Goal: Navigation & Orientation: Find specific page/section

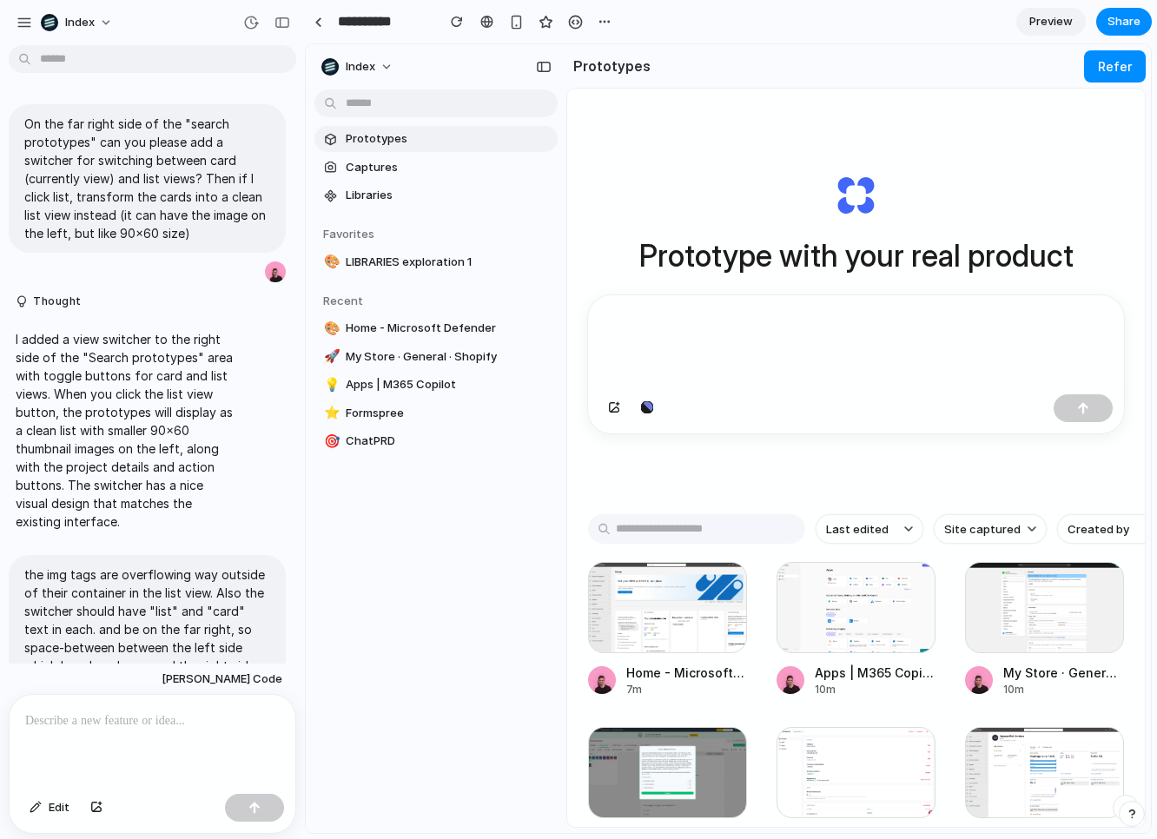
scroll to position [1010, 0]
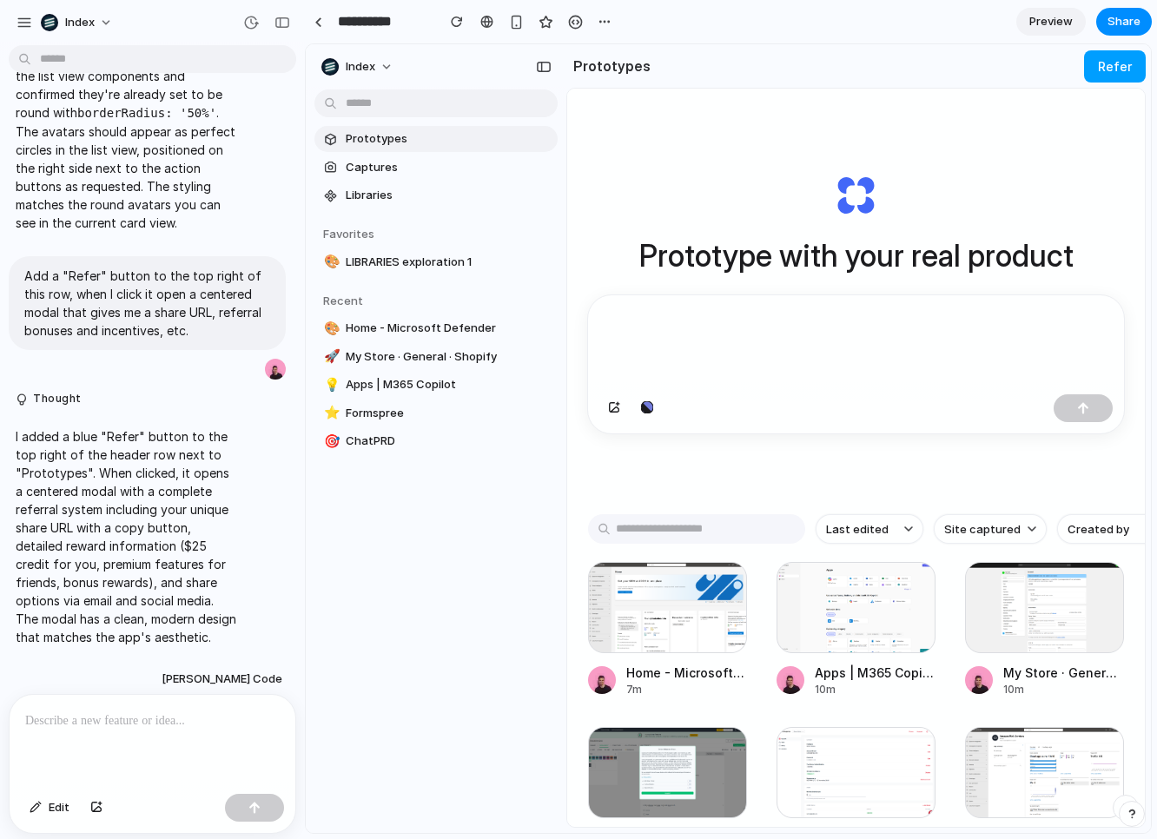
click at [1102, 67] on button "Refer" at bounding box center [1115, 66] width 62 height 32
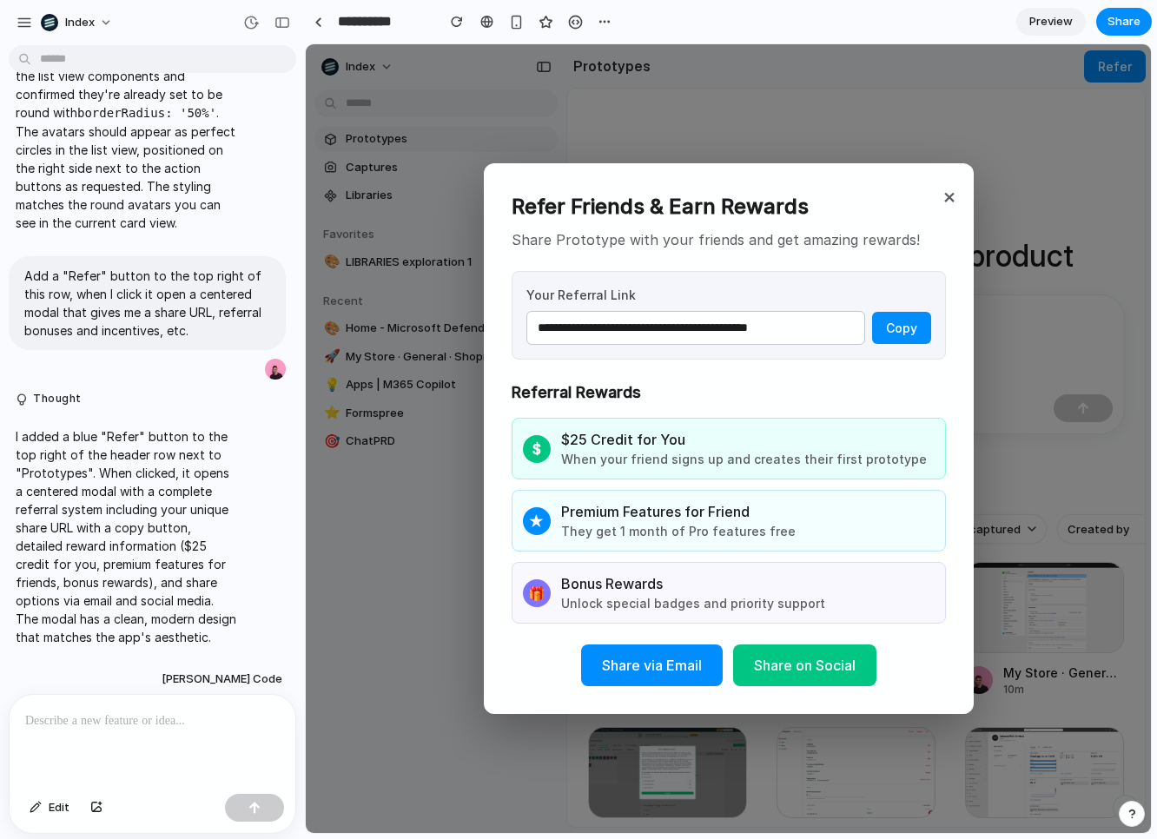
click at [943, 204] on button "×" at bounding box center [949, 196] width 21 height 38
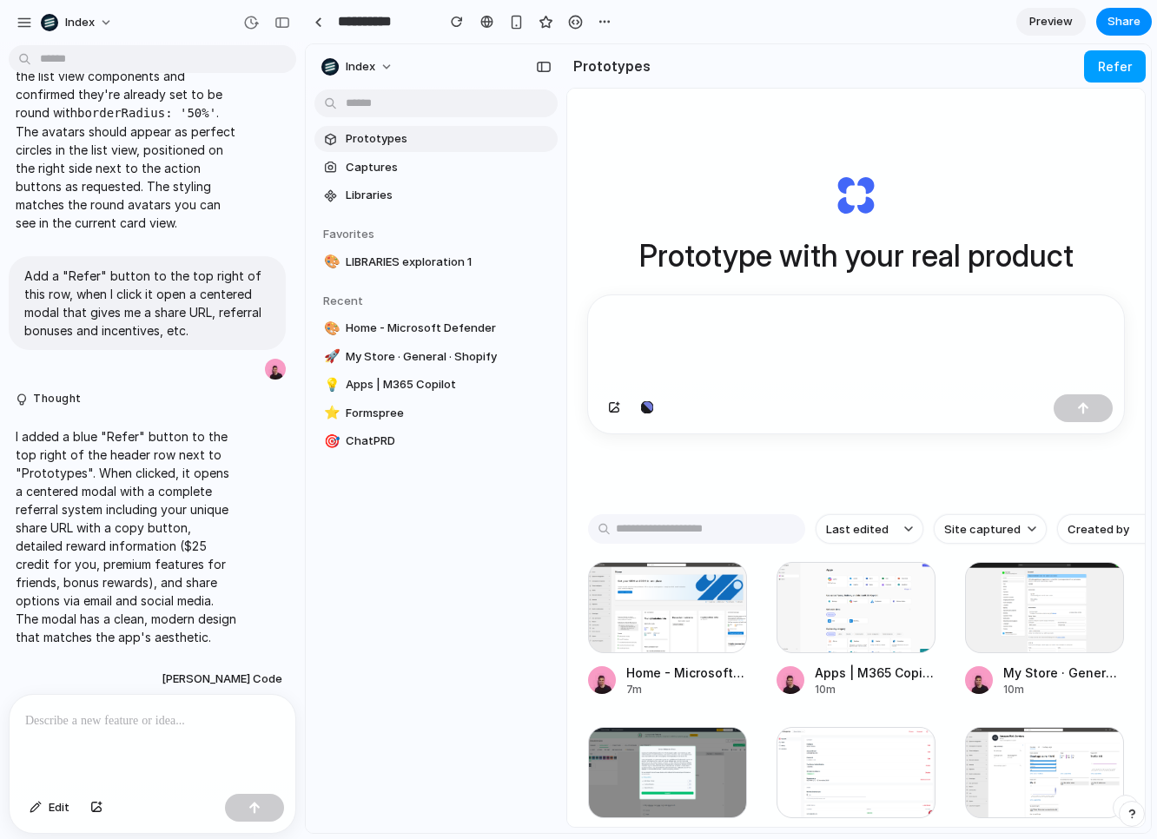
click at [1107, 71] on button "Refer" at bounding box center [1115, 66] width 62 height 32
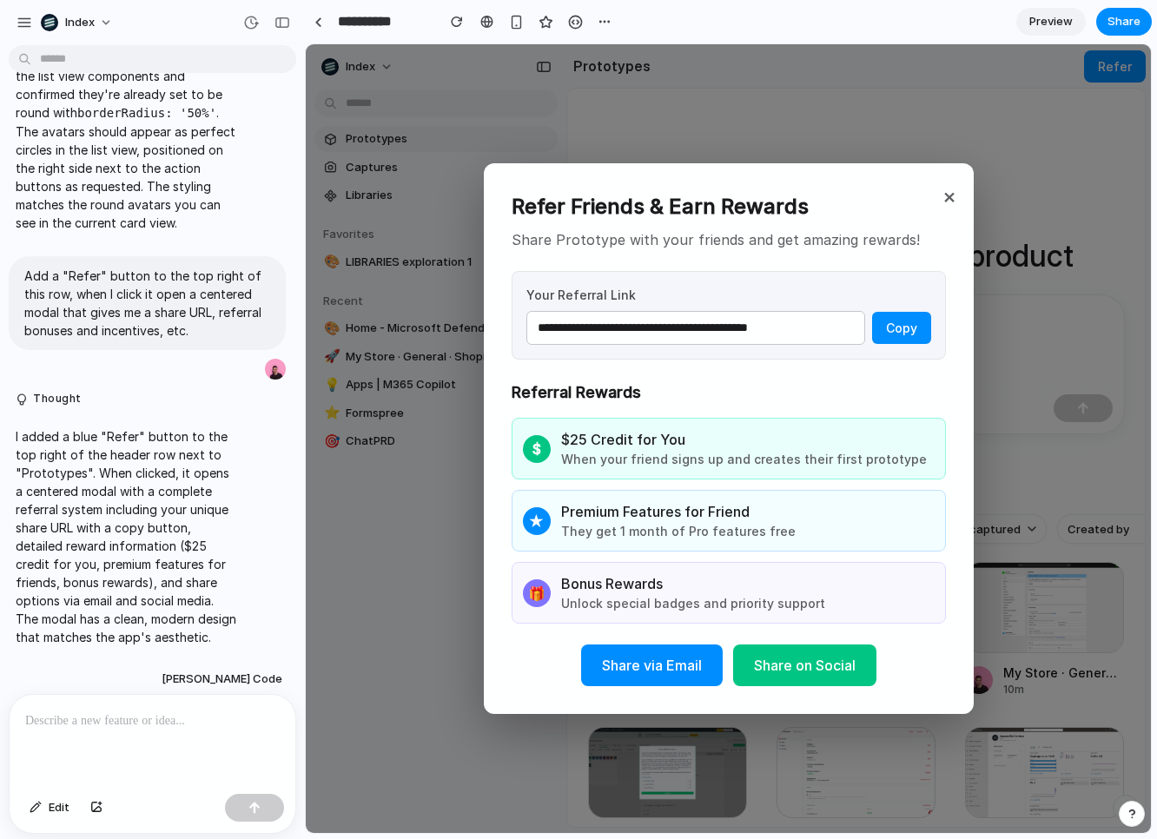
click at [947, 203] on button "×" at bounding box center [949, 196] width 21 height 38
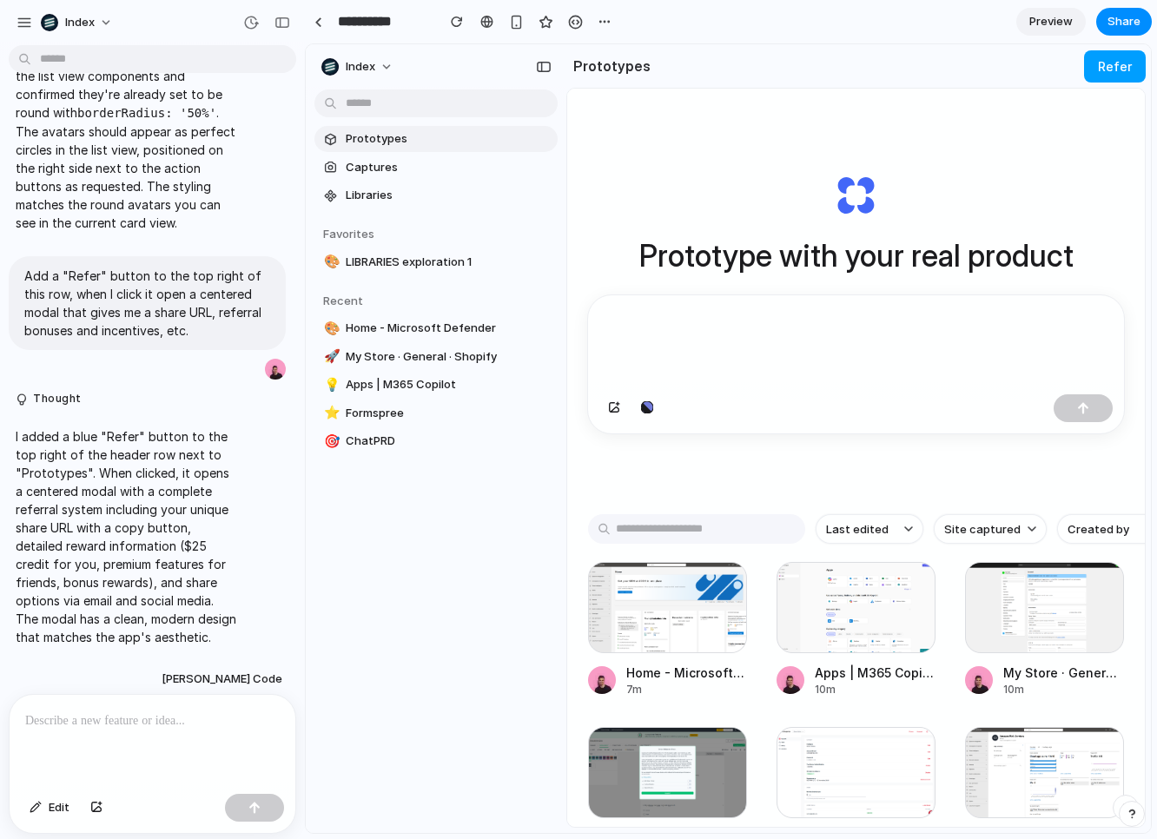
click at [1117, 63] on button "Refer" at bounding box center [1115, 66] width 62 height 32
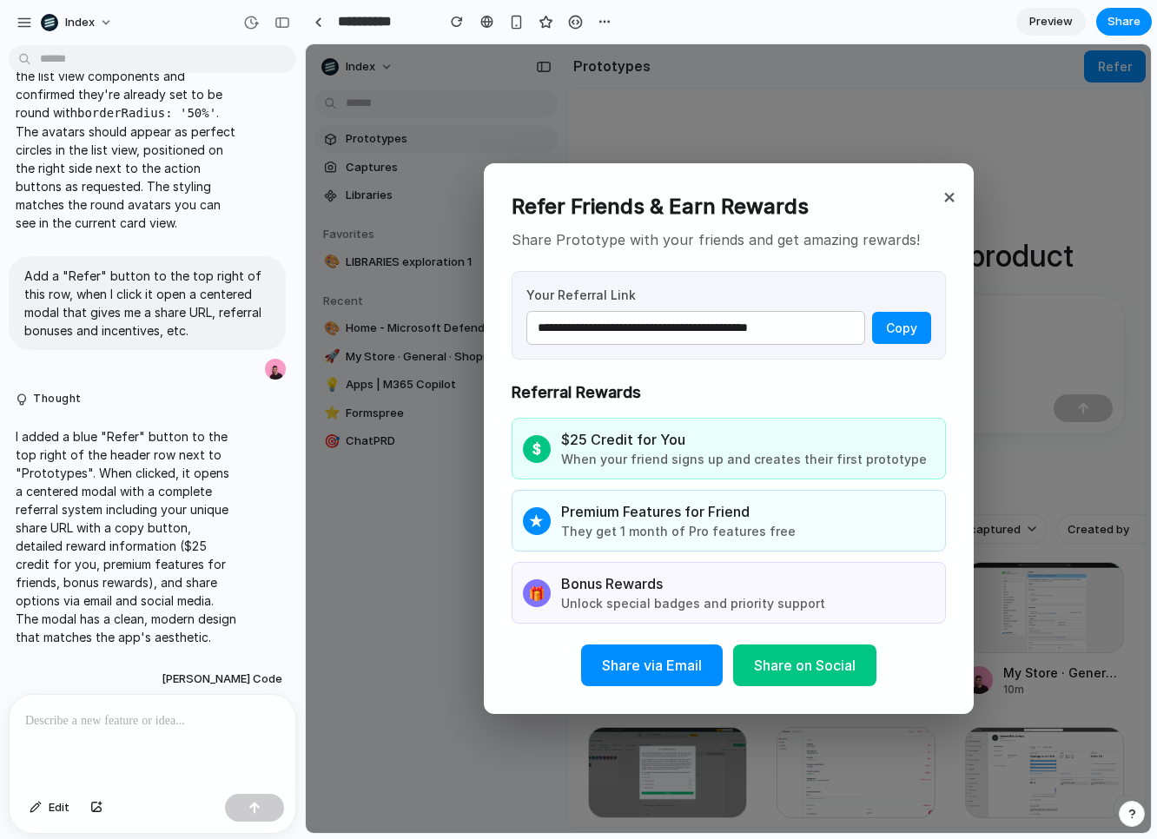
click at [942, 195] on button "×" at bounding box center [949, 196] width 21 height 38
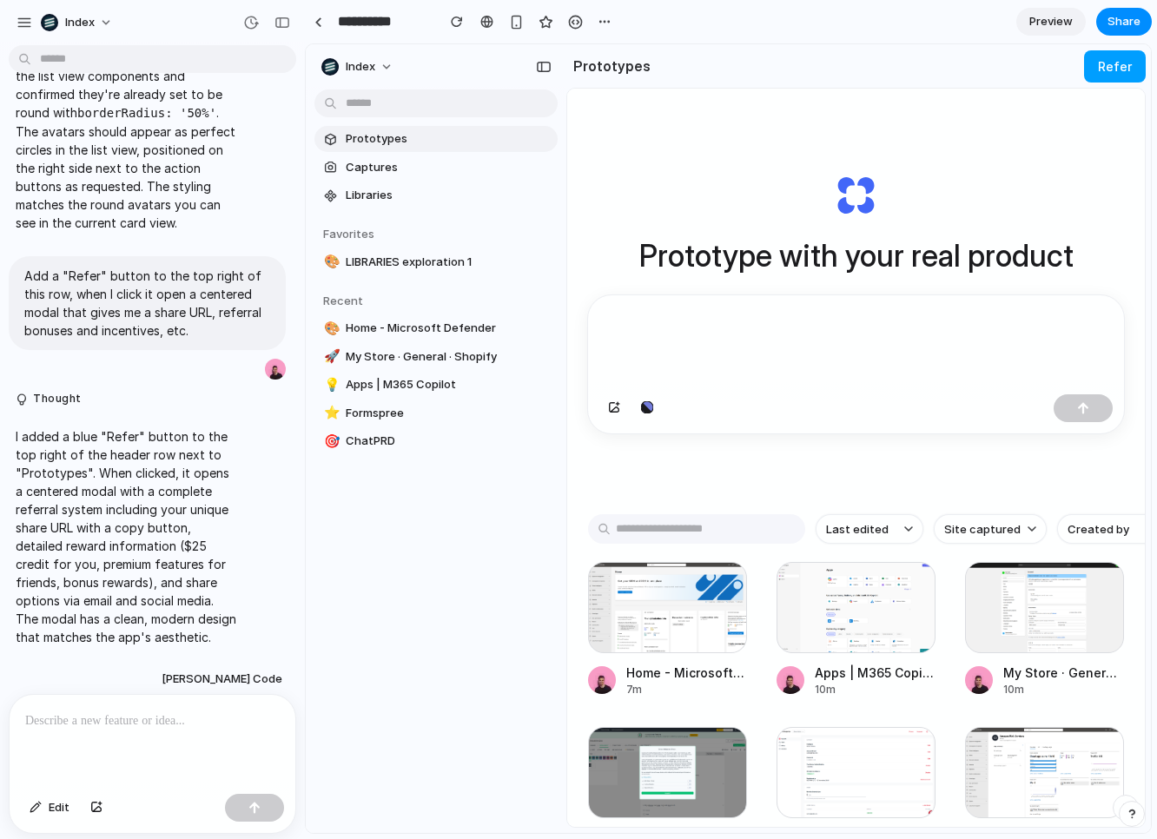
click at [1116, 57] on button "Refer" at bounding box center [1115, 66] width 62 height 32
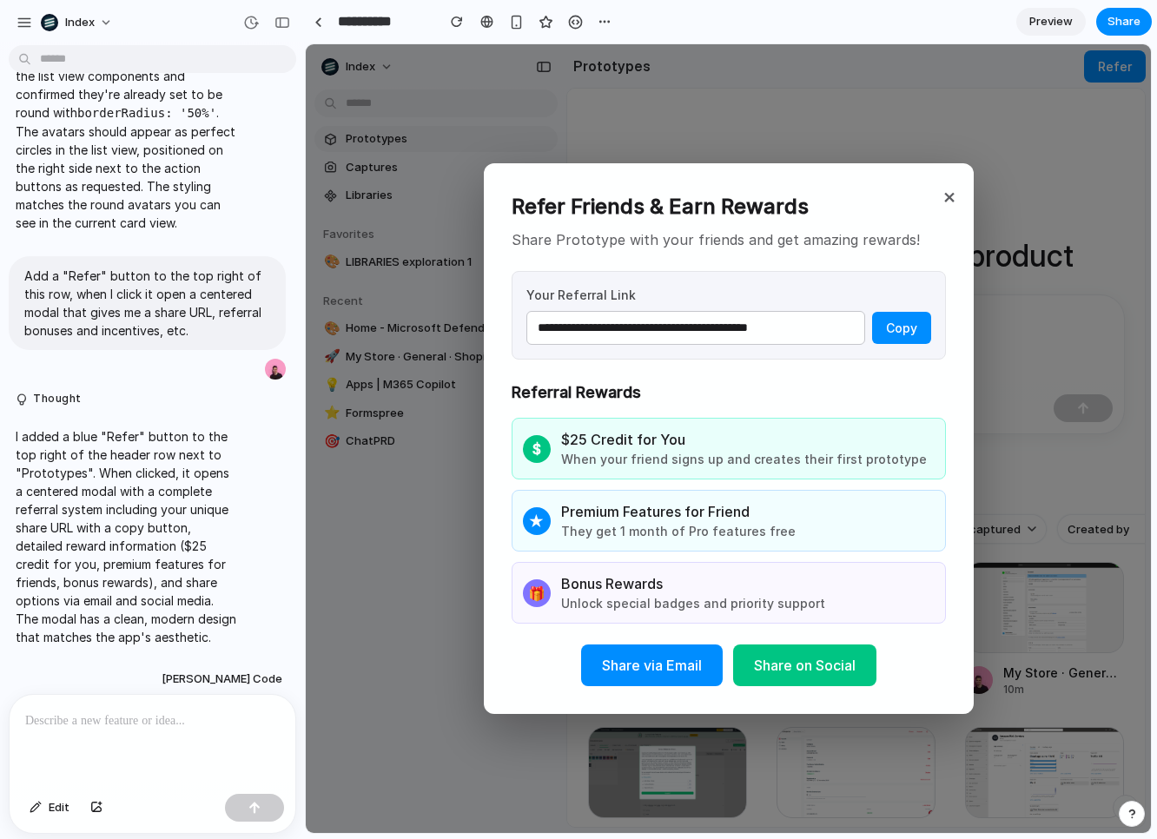
click at [942, 199] on button "×" at bounding box center [949, 196] width 21 height 38
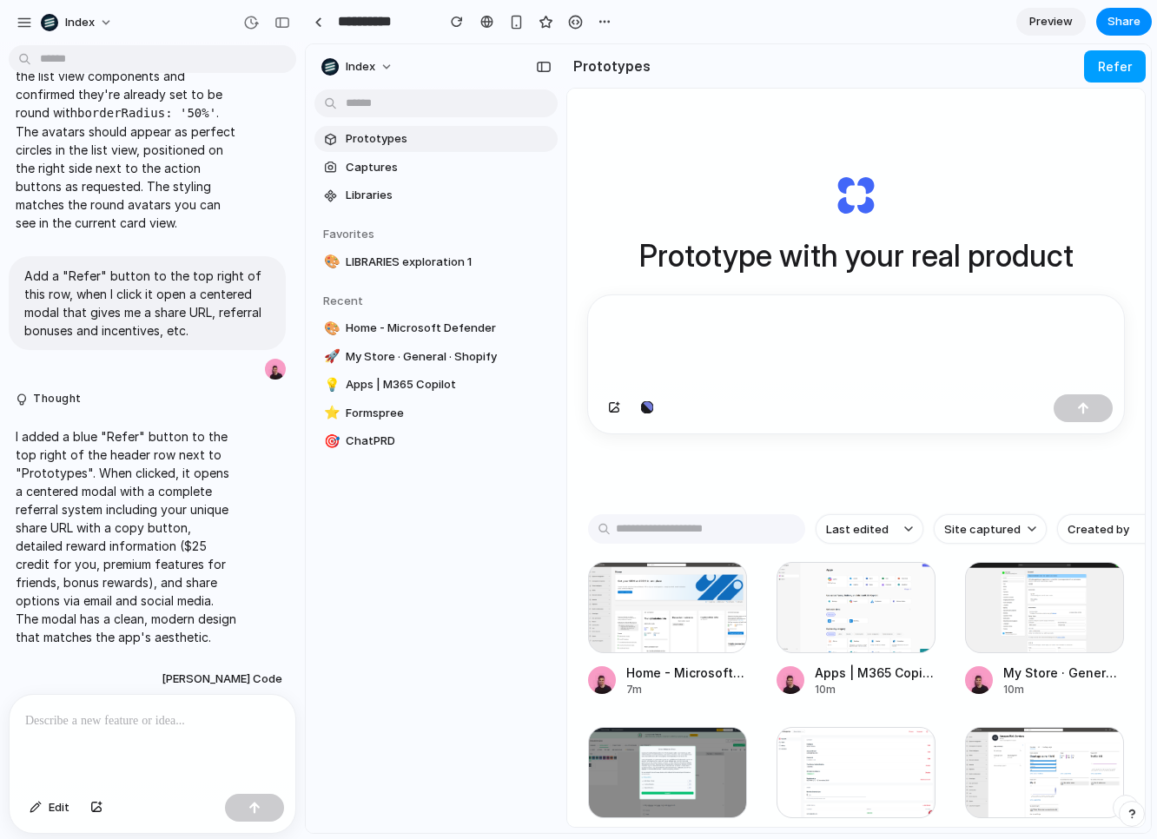
click at [1124, 55] on button "Refer" at bounding box center [1115, 66] width 62 height 32
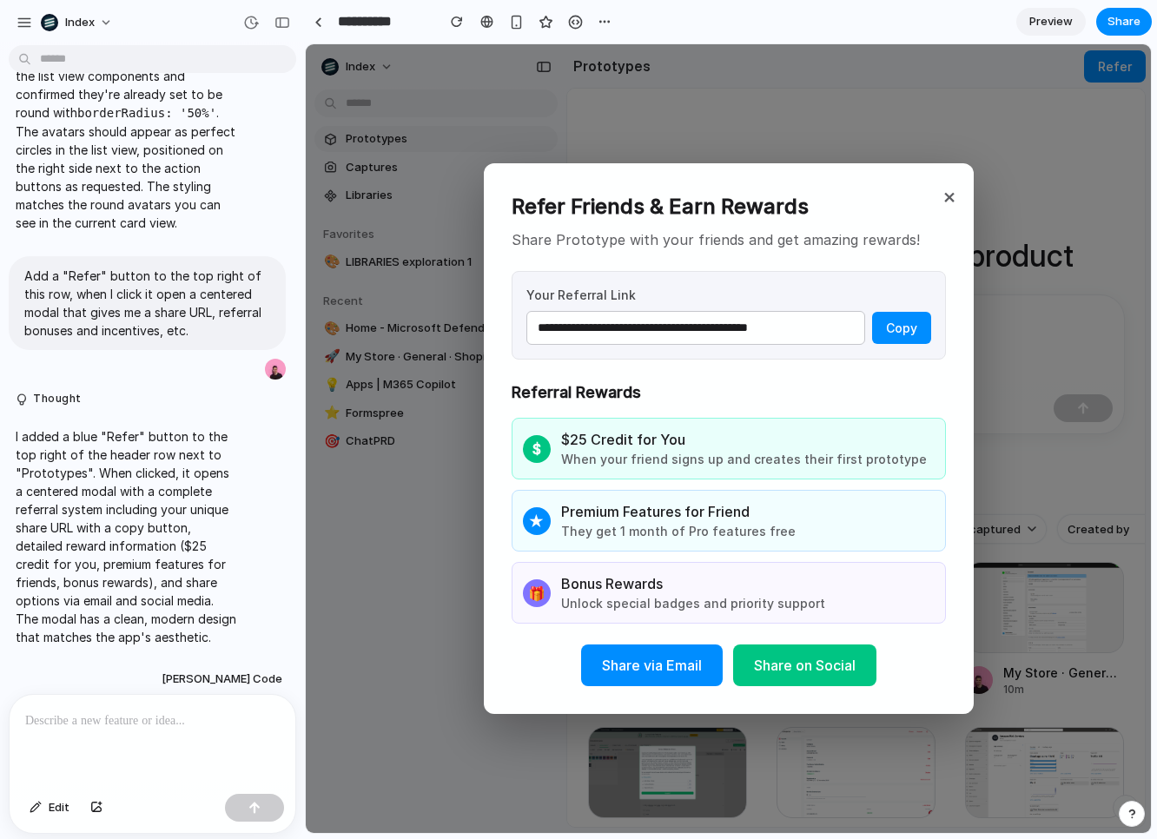
click at [958, 196] on button "×" at bounding box center [949, 196] width 21 height 38
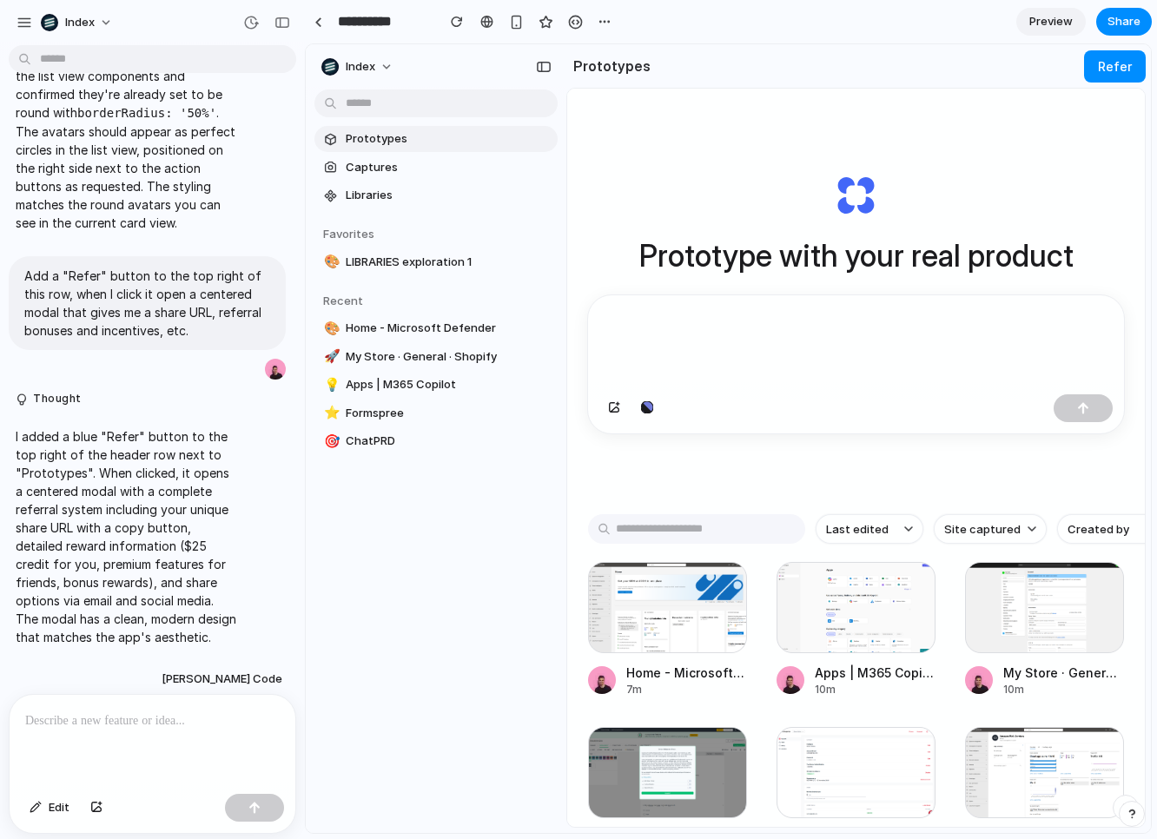
click at [981, 169] on div "Prototype with your real product" at bounding box center [856, 303] width 536 height 389
click at [707, 138] on div "Prototype with your real product" at bounding box center [856, 303] width 536 height 389
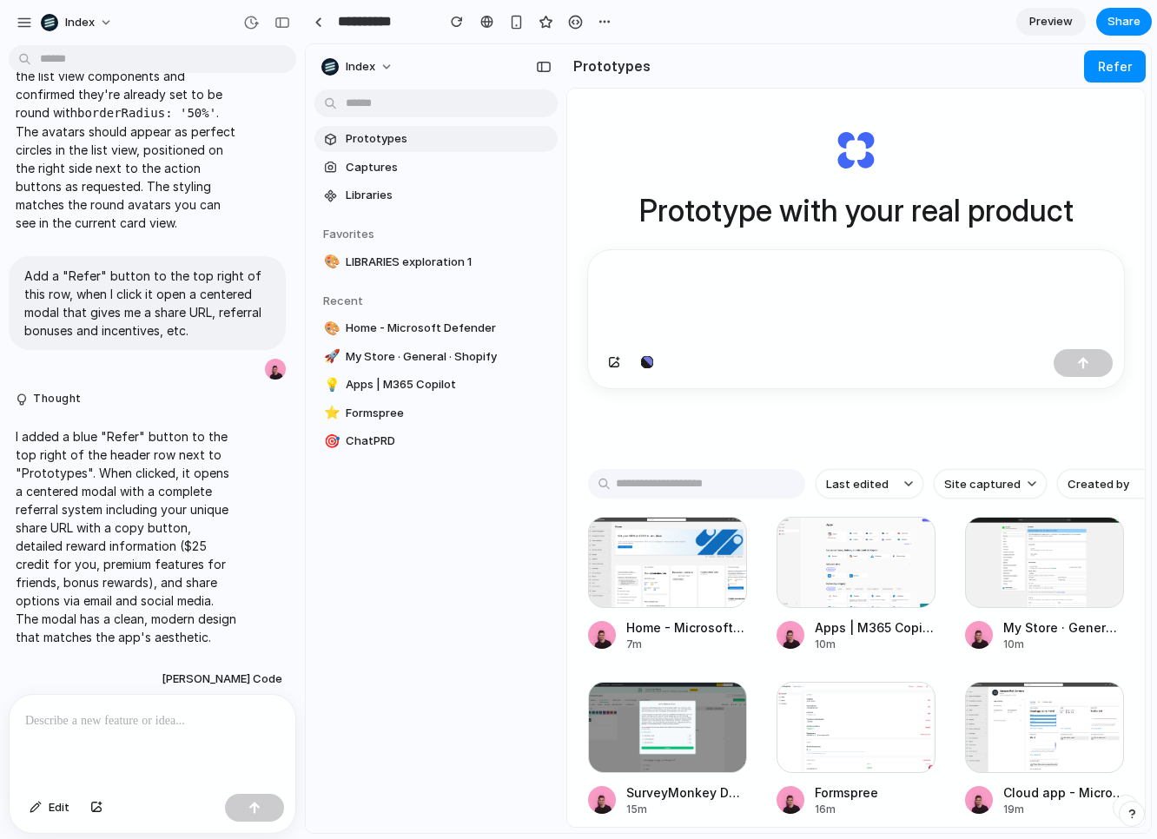
scroll to position [131, 0]
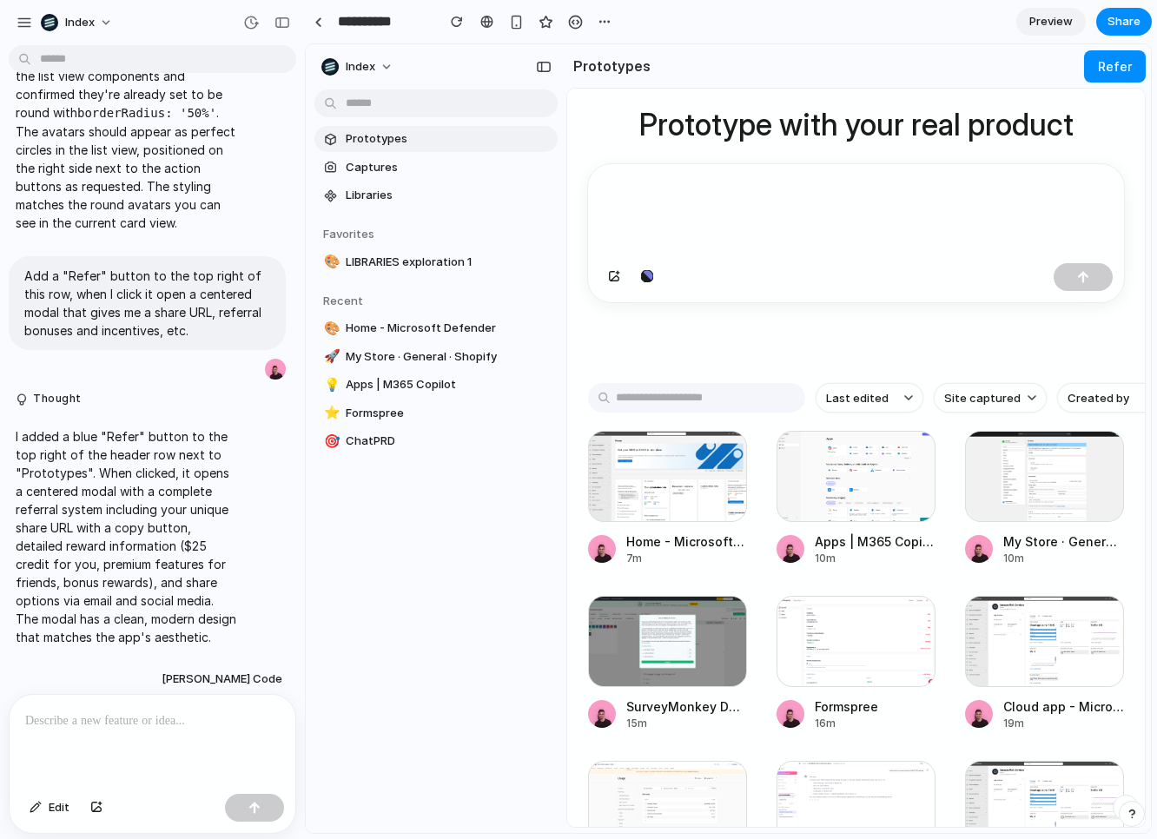
click at [859, 312] on div "Prototype with your real product" at bounding box center [856, 172] width 536 height 389
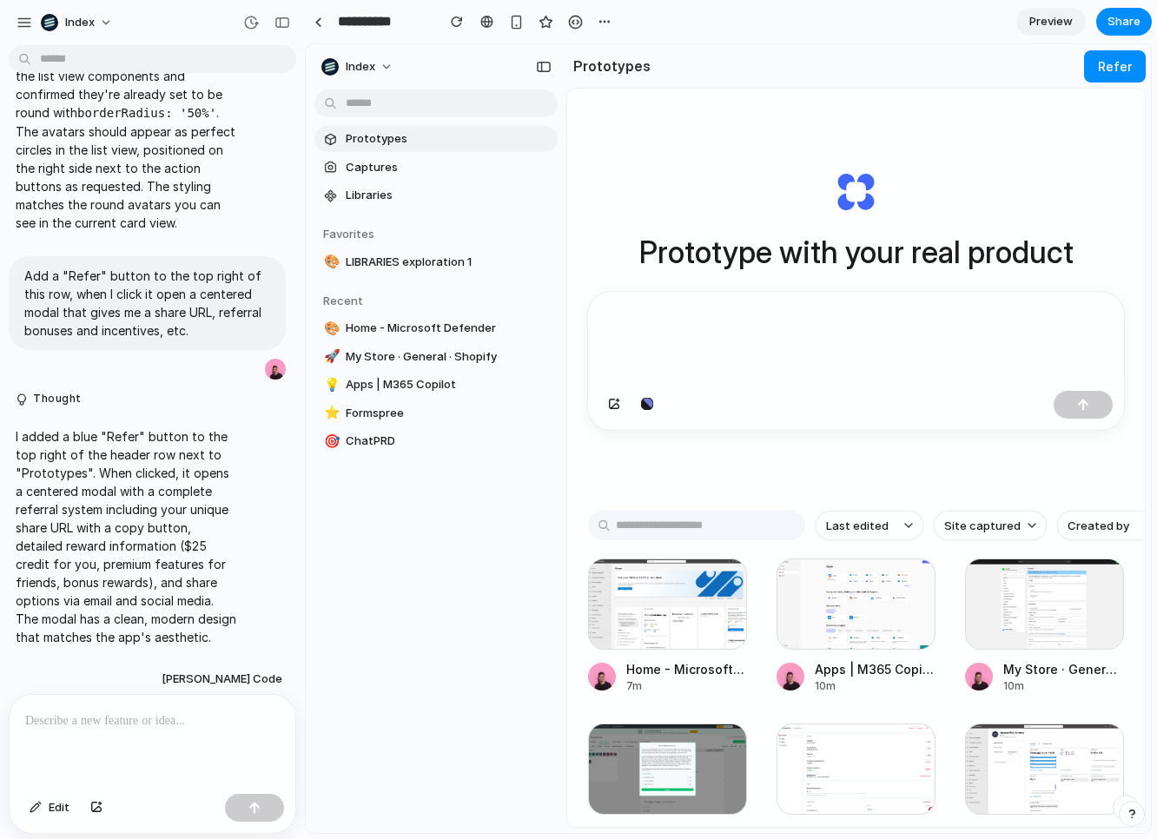
scroll to position [0, 0]
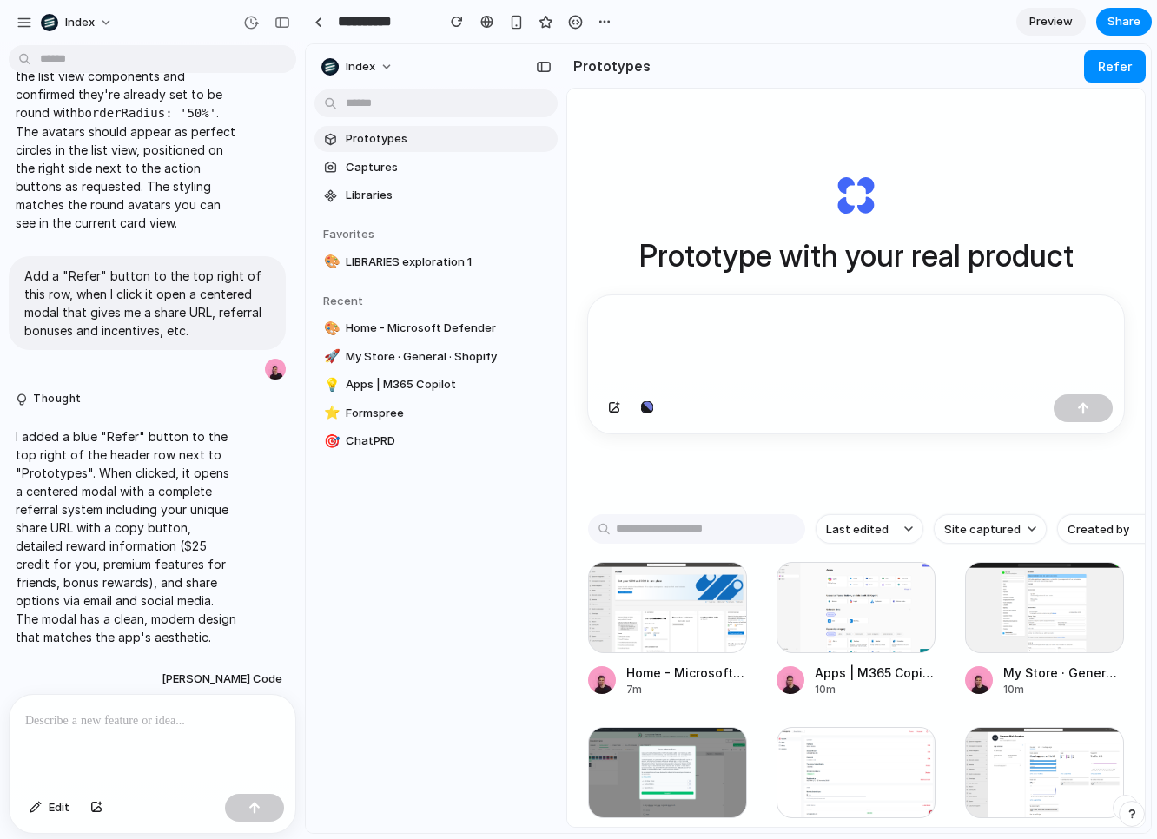
click at [712, 170] on div "Prototype with your real product" at bounding box center [856, 303] width 536 height 389
